Goal: Transaction & Acquisition: Book appointment/travel/reservation

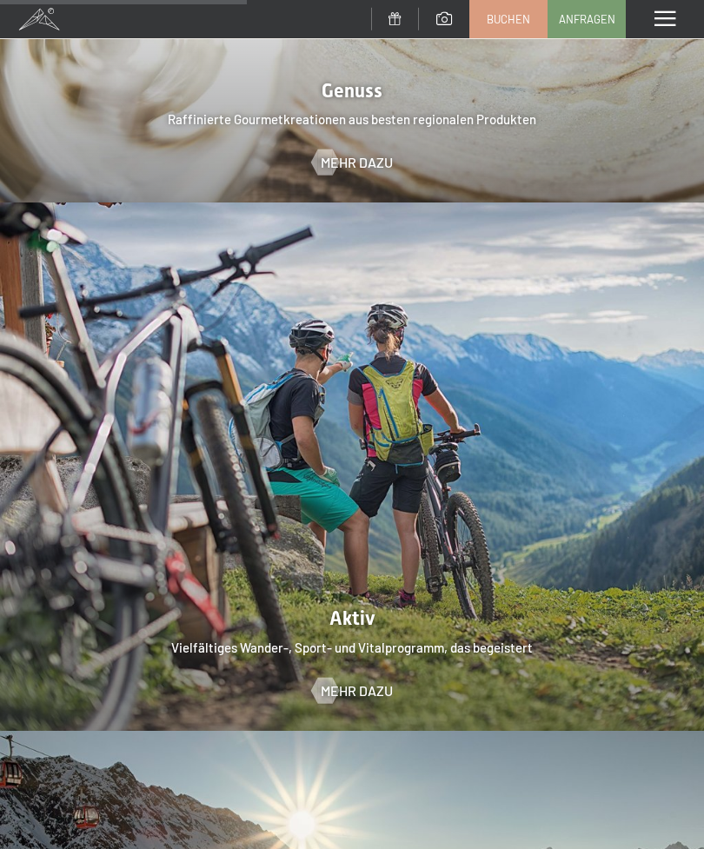
scroll to position [3129, 0]
click at [673, 23] on span at bounding box center [664, 19] width 21 height 16
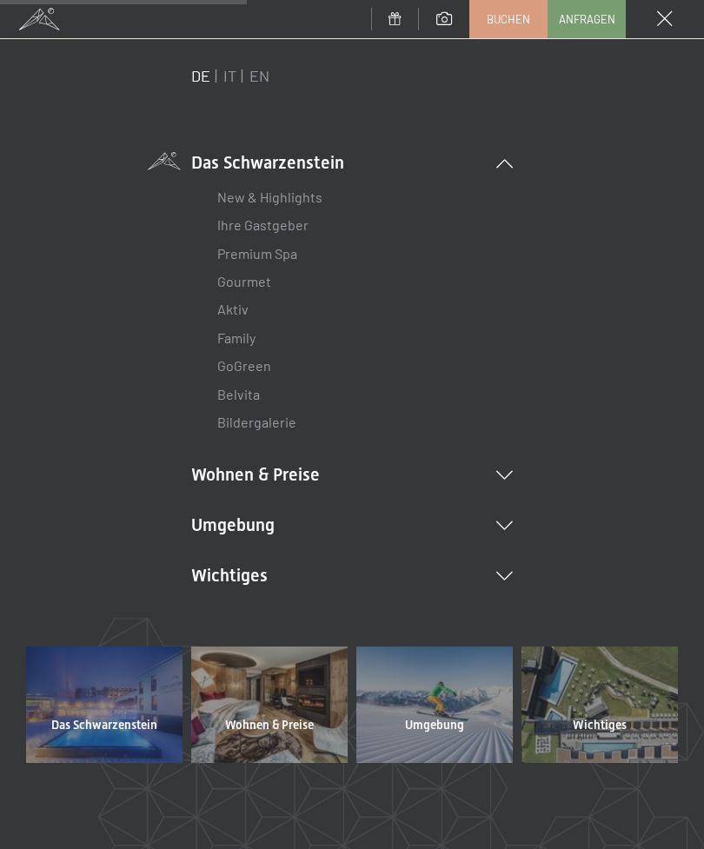
scroll to position [31, 0]
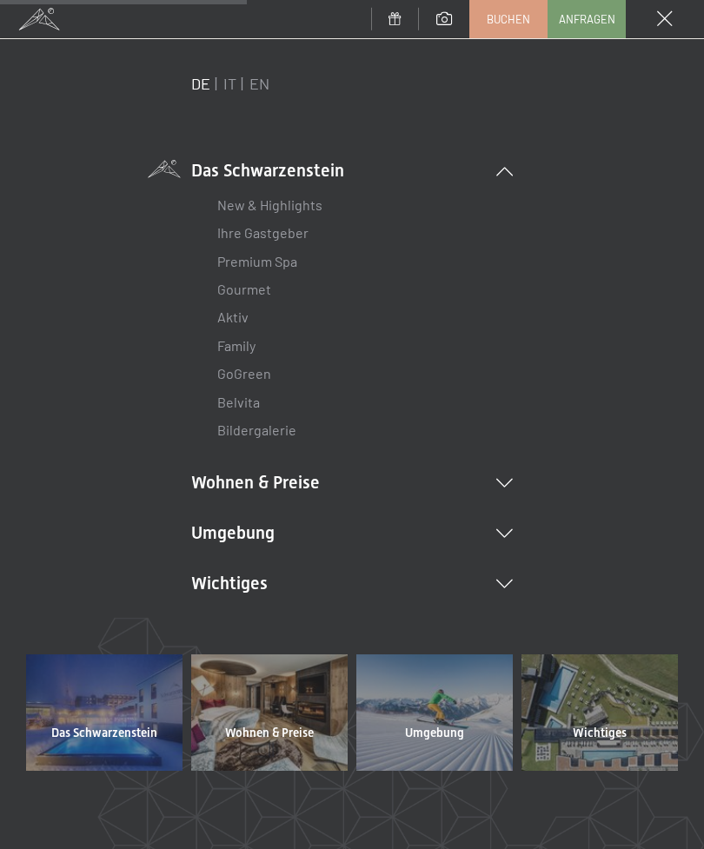
click at [504, 483] on icon at bounding box center [504, 483] width 17 height 9
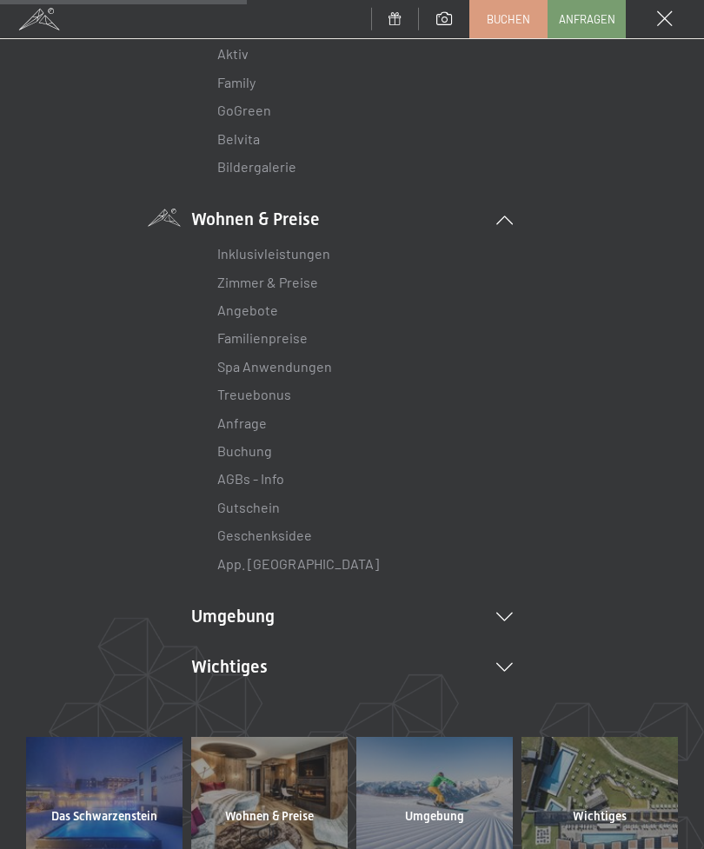
scroll to position [300, 0]
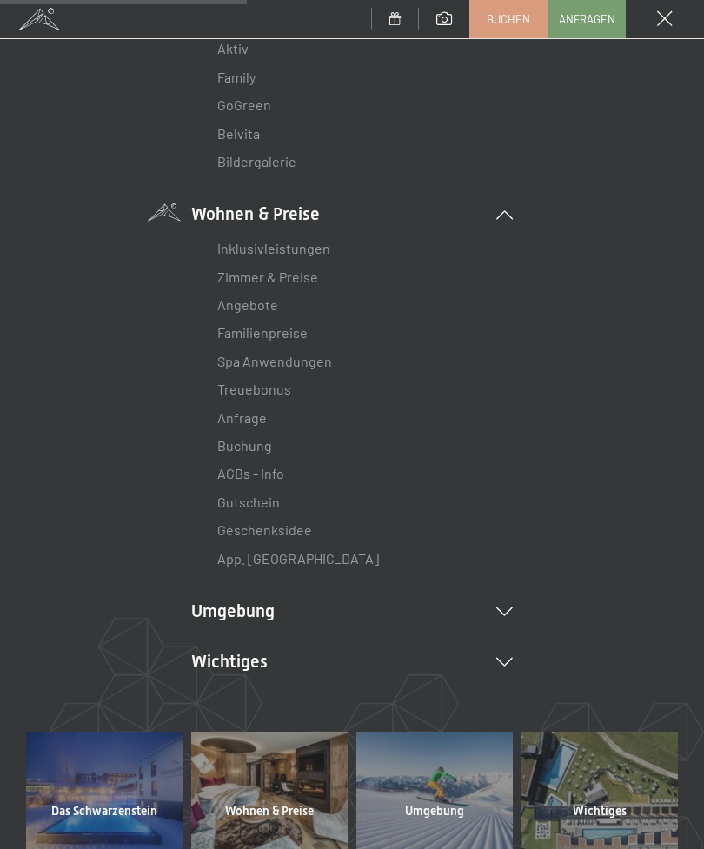
click at [291, 281] on link "Zimmer & Preise" at bounding box center [267, 276] width 101 height 17
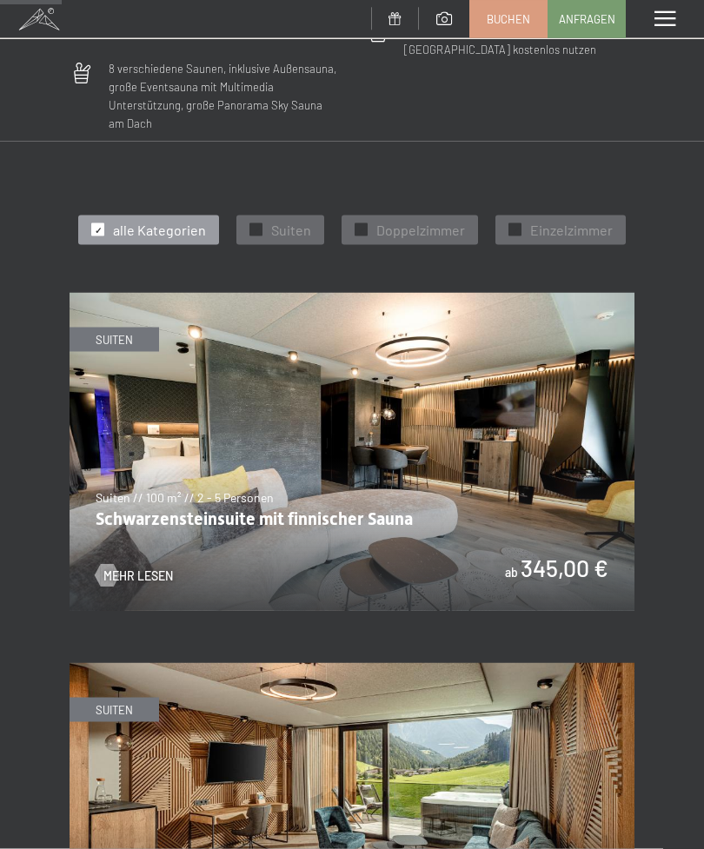
scroll to position [909, 0]
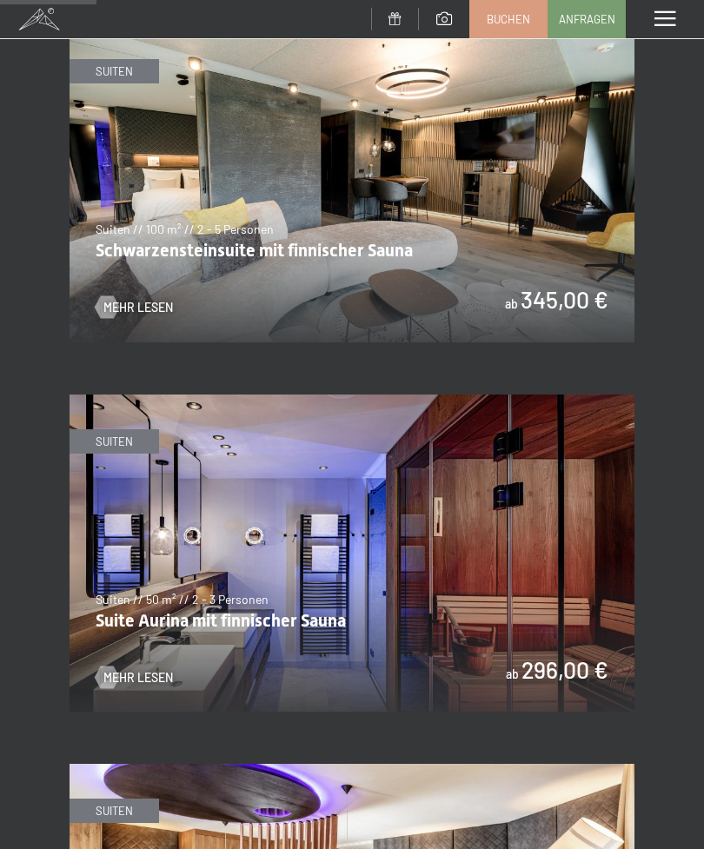
click at [674, 13] on span at bounding box center [664, 19] width 21 height 16
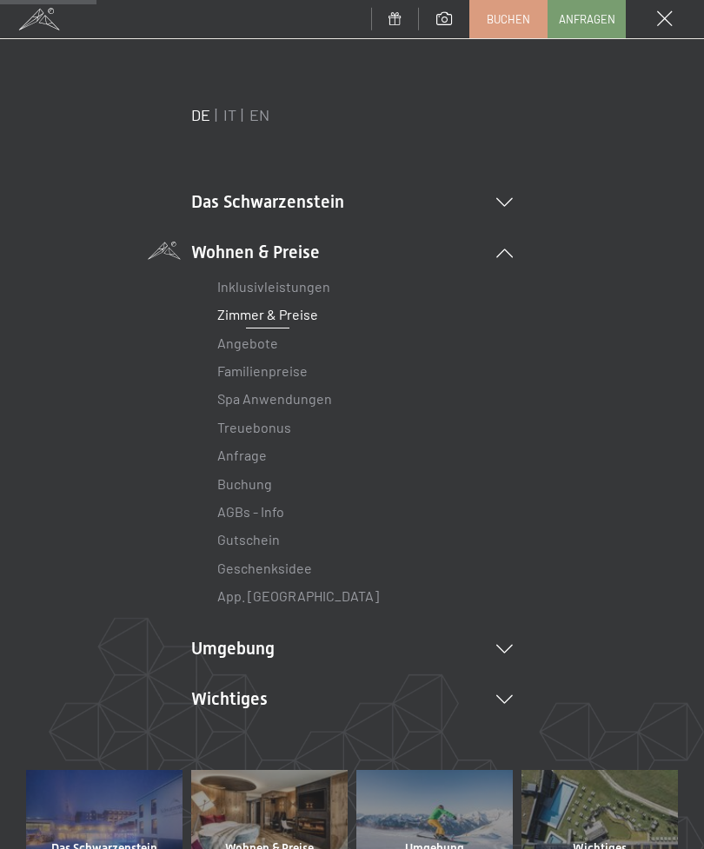
click at [314, 320] on link "Zimmer & Preise" at bounding box center [267, 314] width 101 height 17
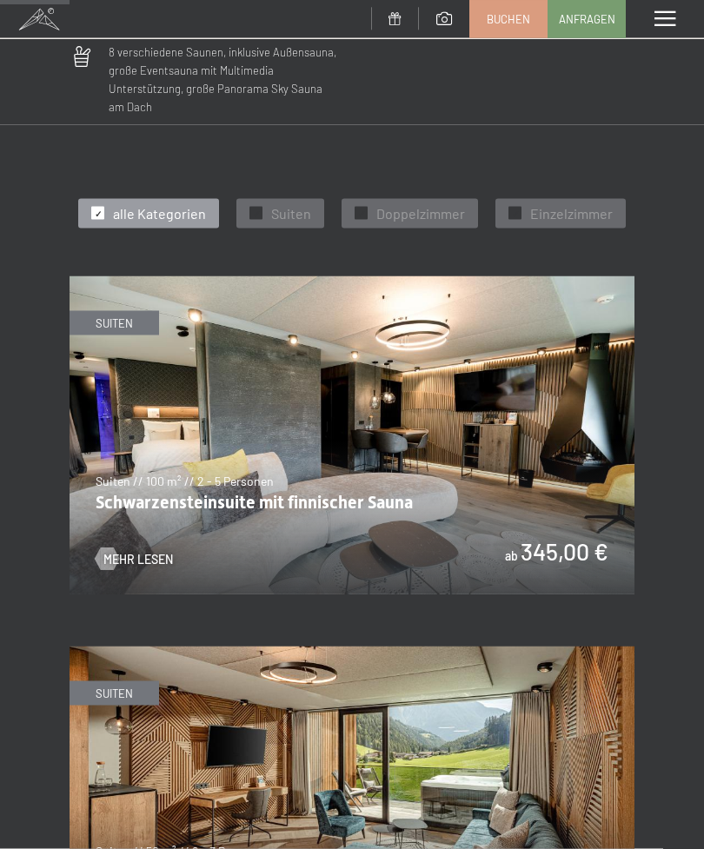
scroll to position [658, 0]
click at [450, 203] on span "Doppelzimmer" at bounding box center [420, 212] width 89 height 19
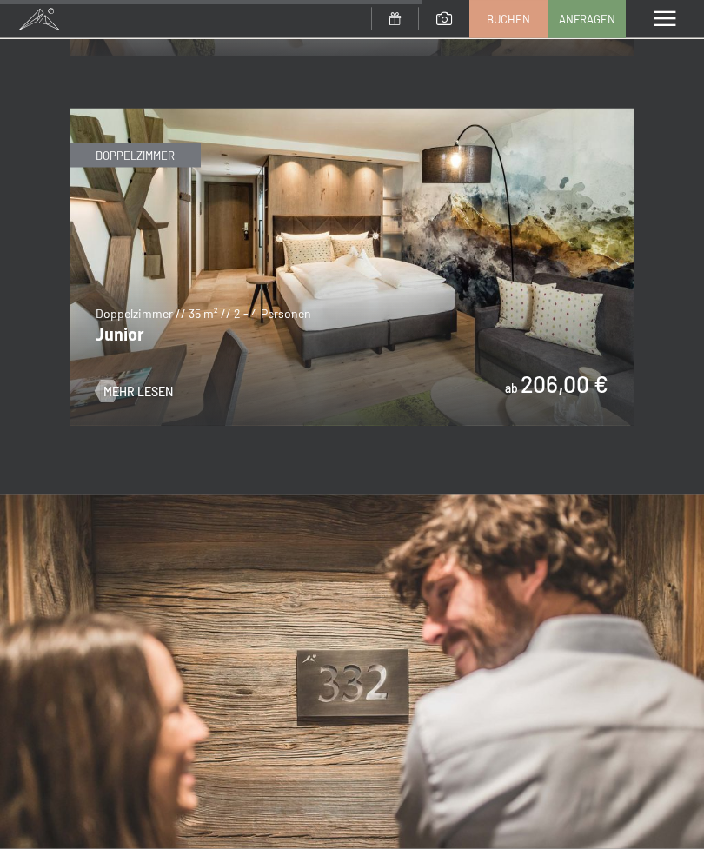
scroll to position [1839, 0]
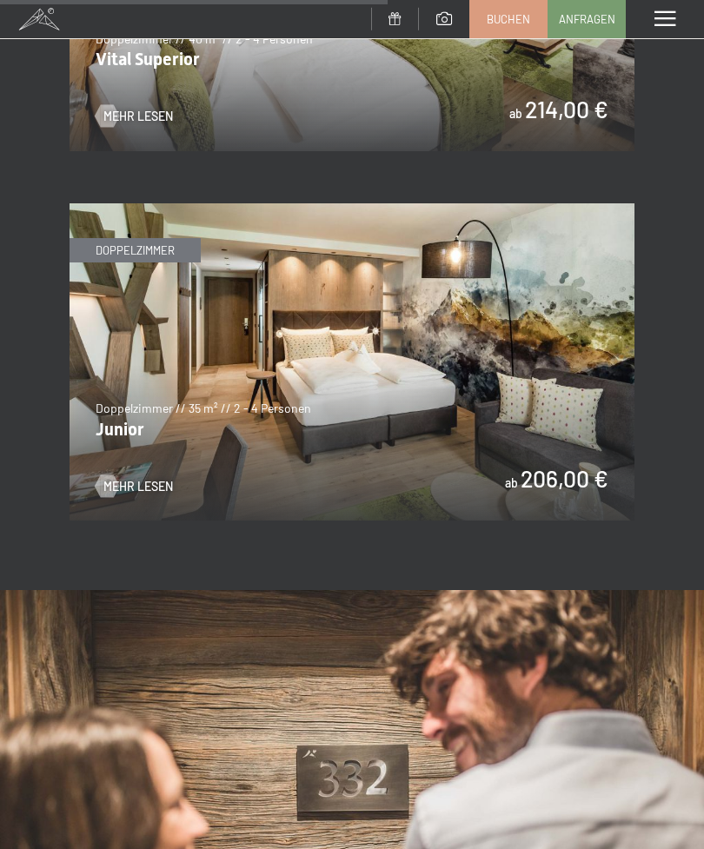
click at [225, 361] on img at bounding box center [351, 362] width 565 height 318
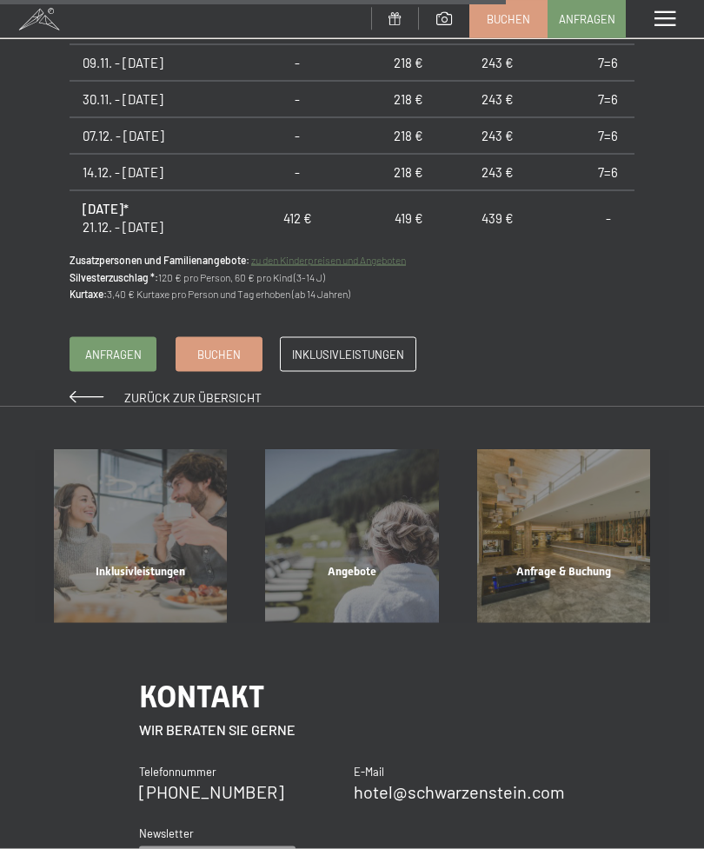
scroll to position [1595, 0]
click at [190, 389] on span "Zurück zur Übersicht" at bounding box center [192, 396] width 137 height 15
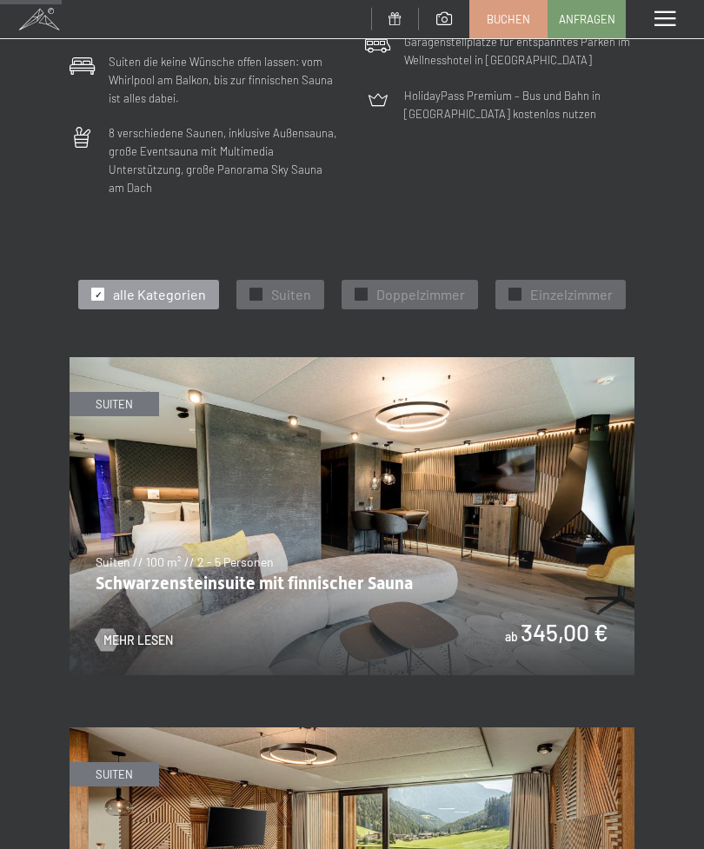
scroll to position [577, 0]
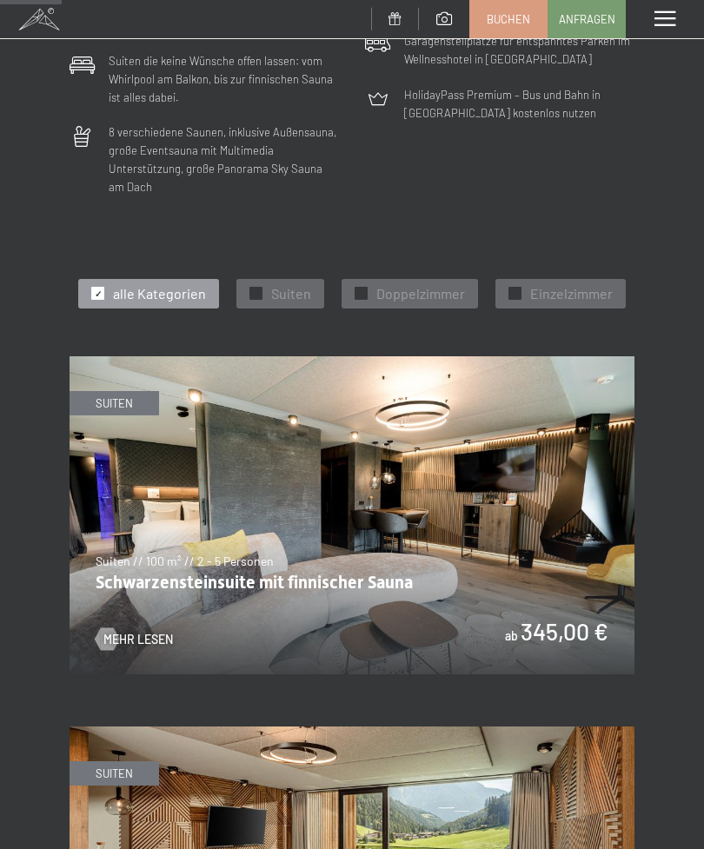
click at [428, 284] on span "Doppelzimmer" at bounding box center [420, 293] width 89 height 19
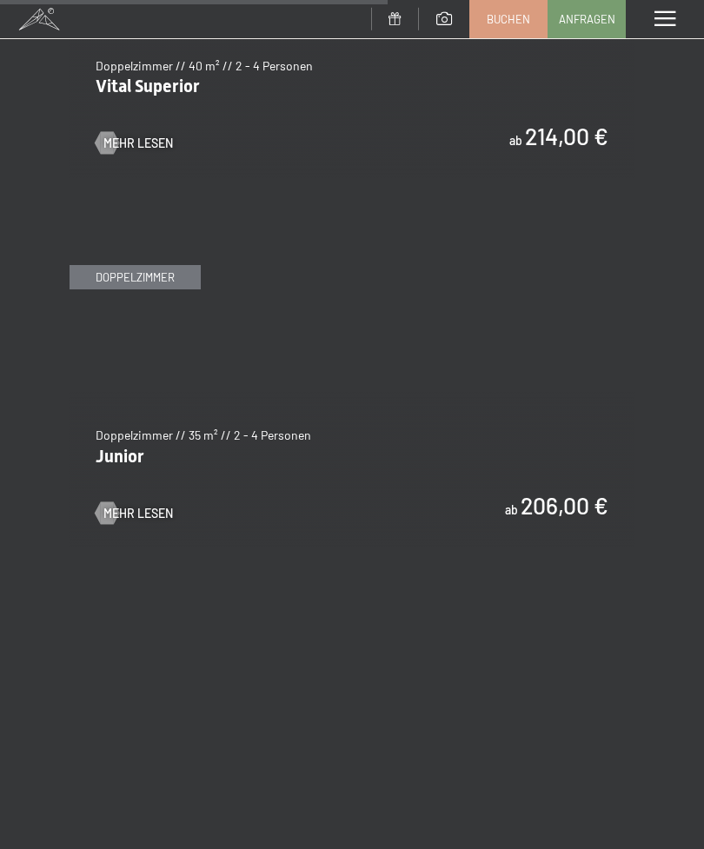
scroll to position [1814, 0]
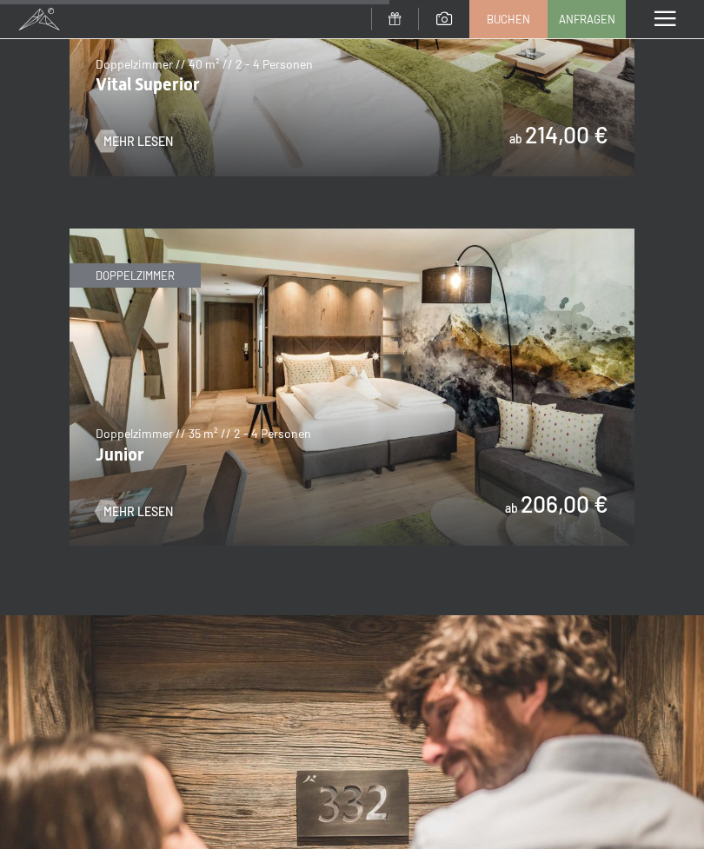
click at [261, 446] on img at bounding box center [351, 387] width 565 height 318
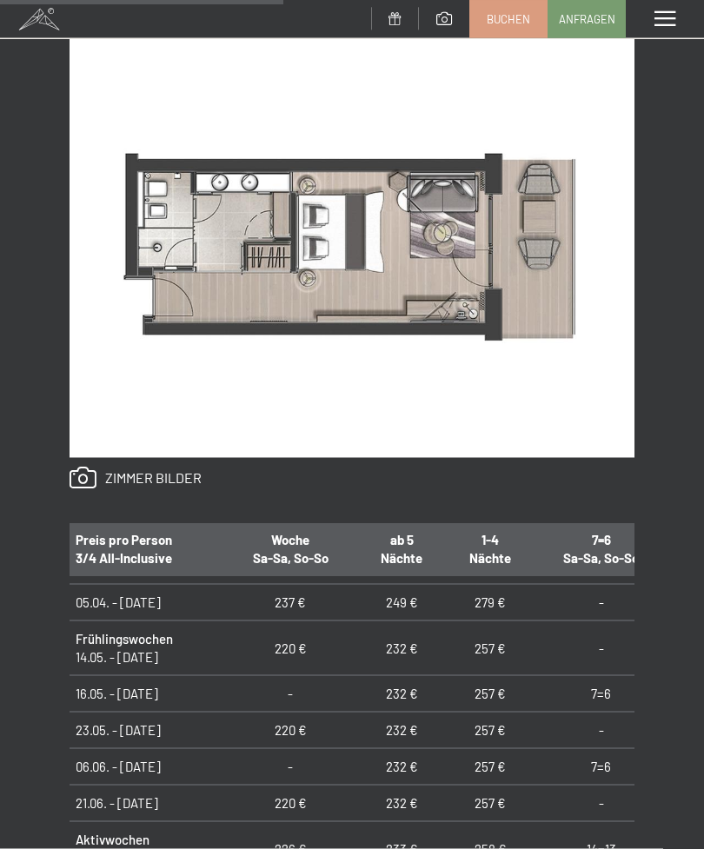
scroll to position [828, 0]
